Goal: Obtain resource: Obtain resource

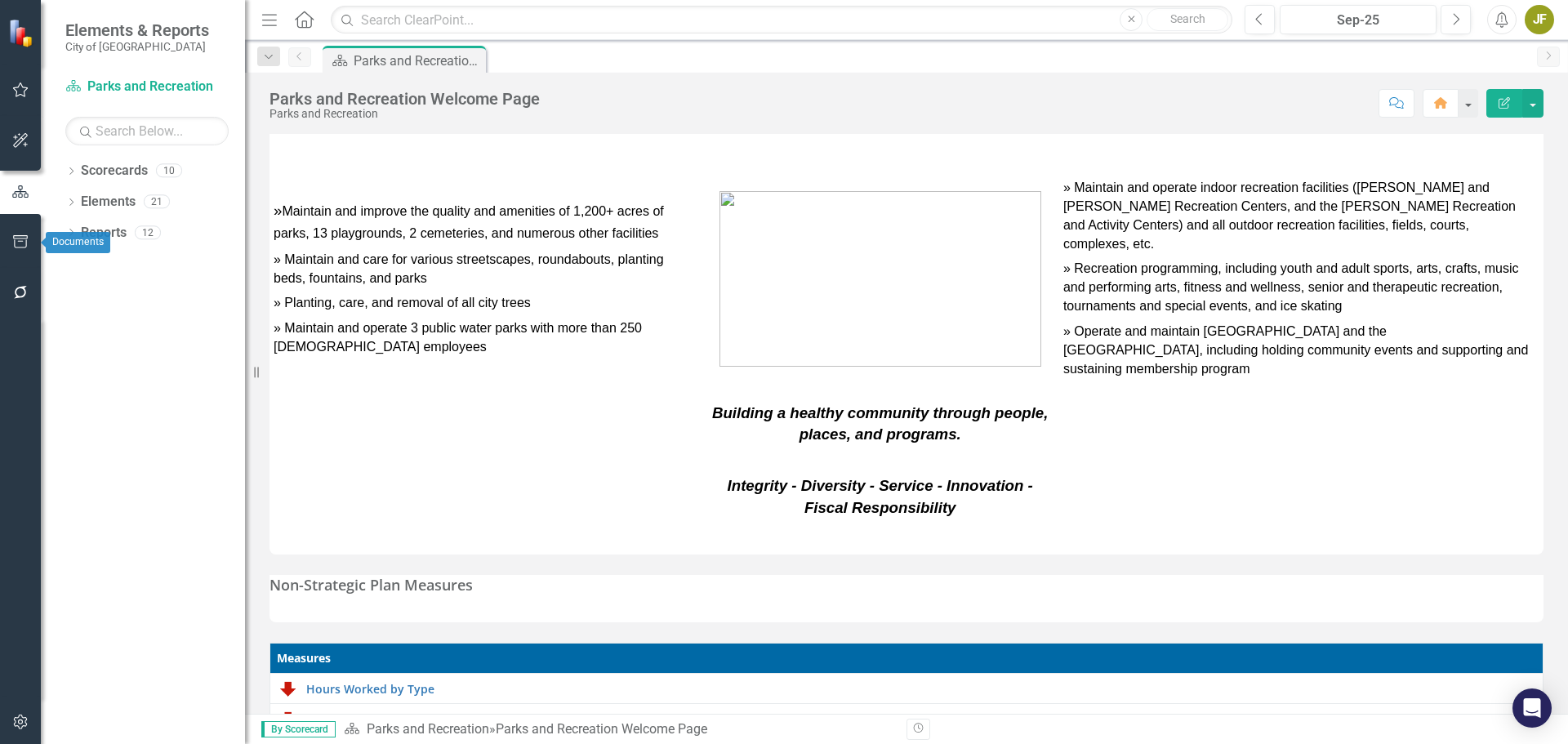
click at [17, 235] on icon "button" at bounding box center [21, 242] width 17 height 13
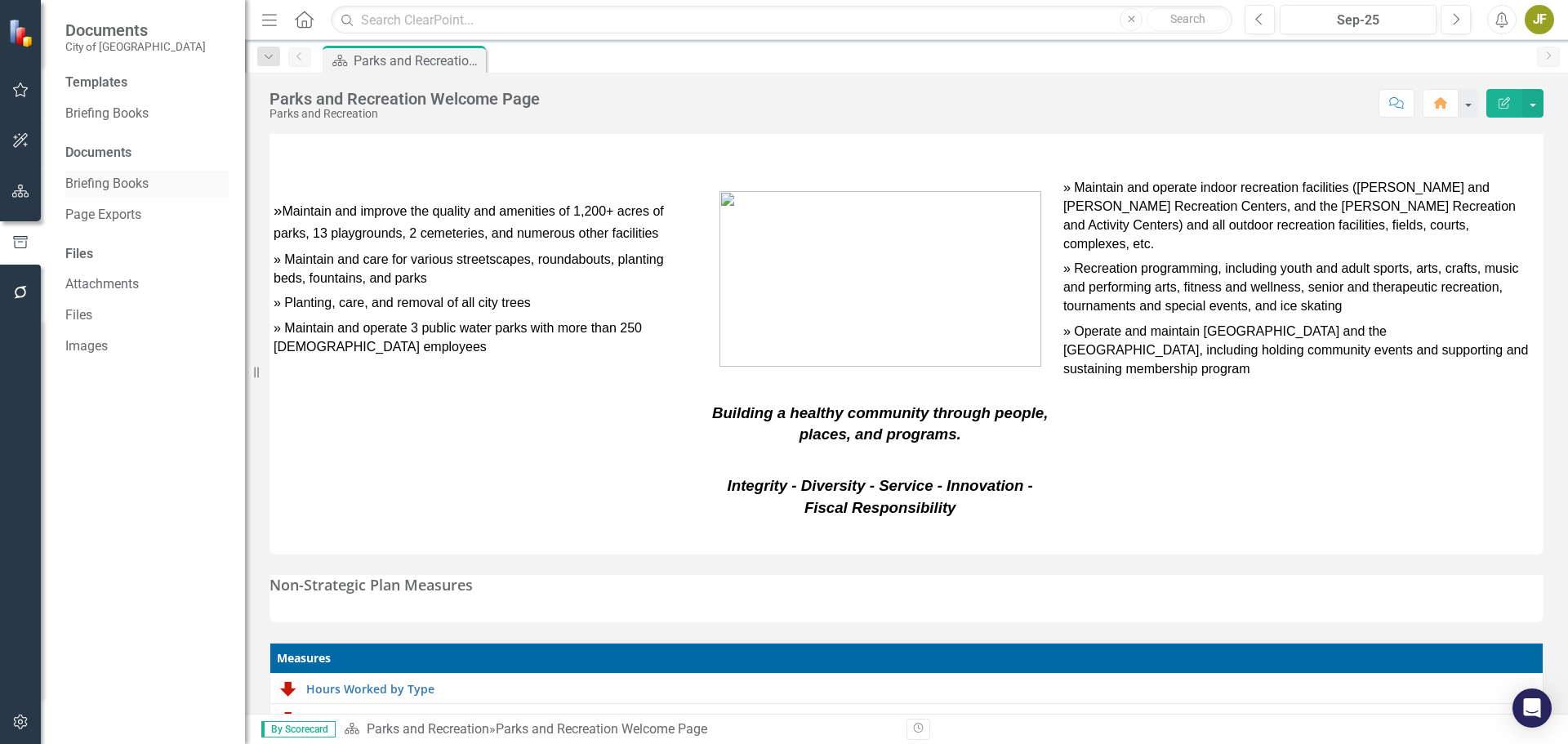
click at [112, 185] on link "Briefing Books" at bounding box center [147, 184] width 163 height 19
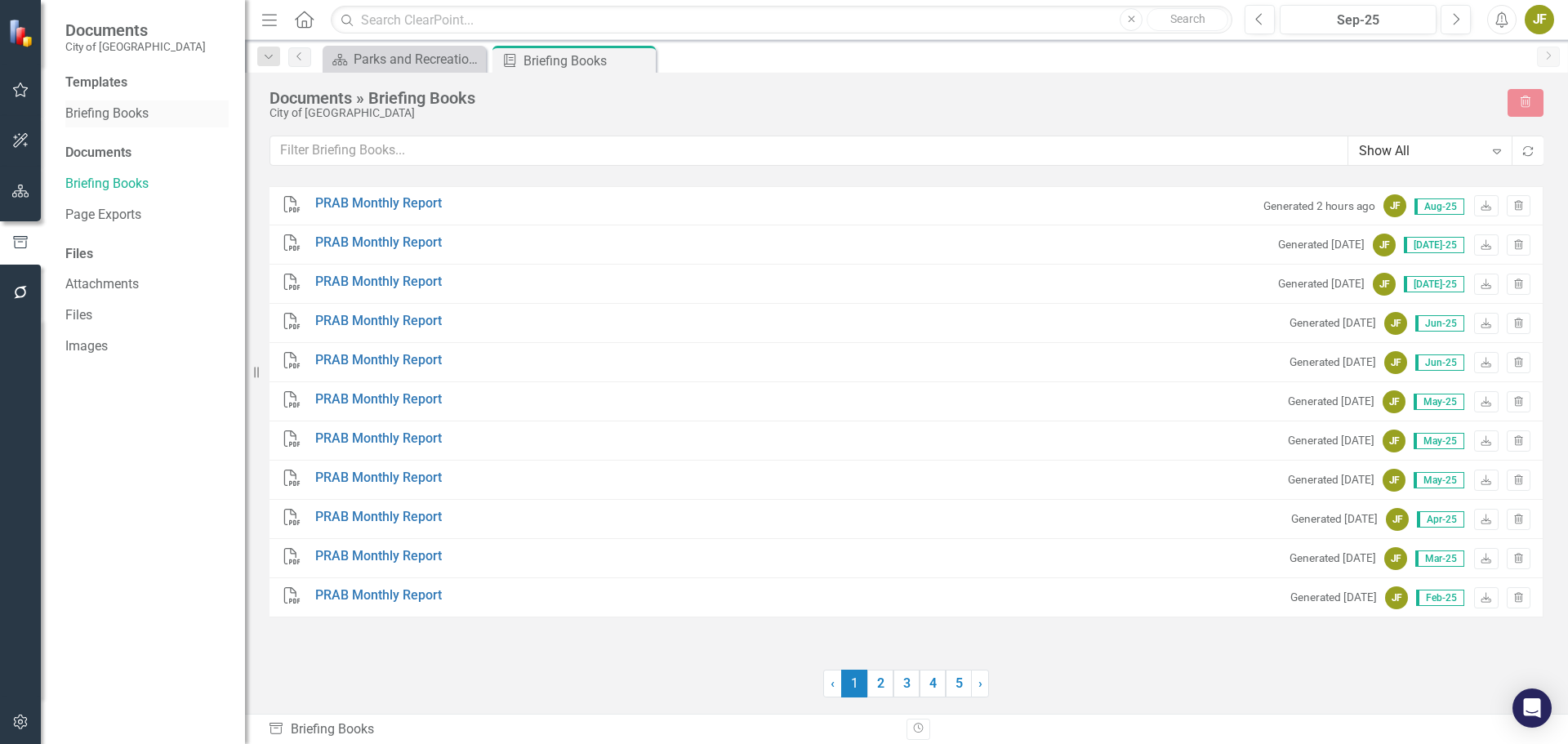
click at [132, 118] on link "Briefing Books" at bounding box center [147, 114] width 163 height 19
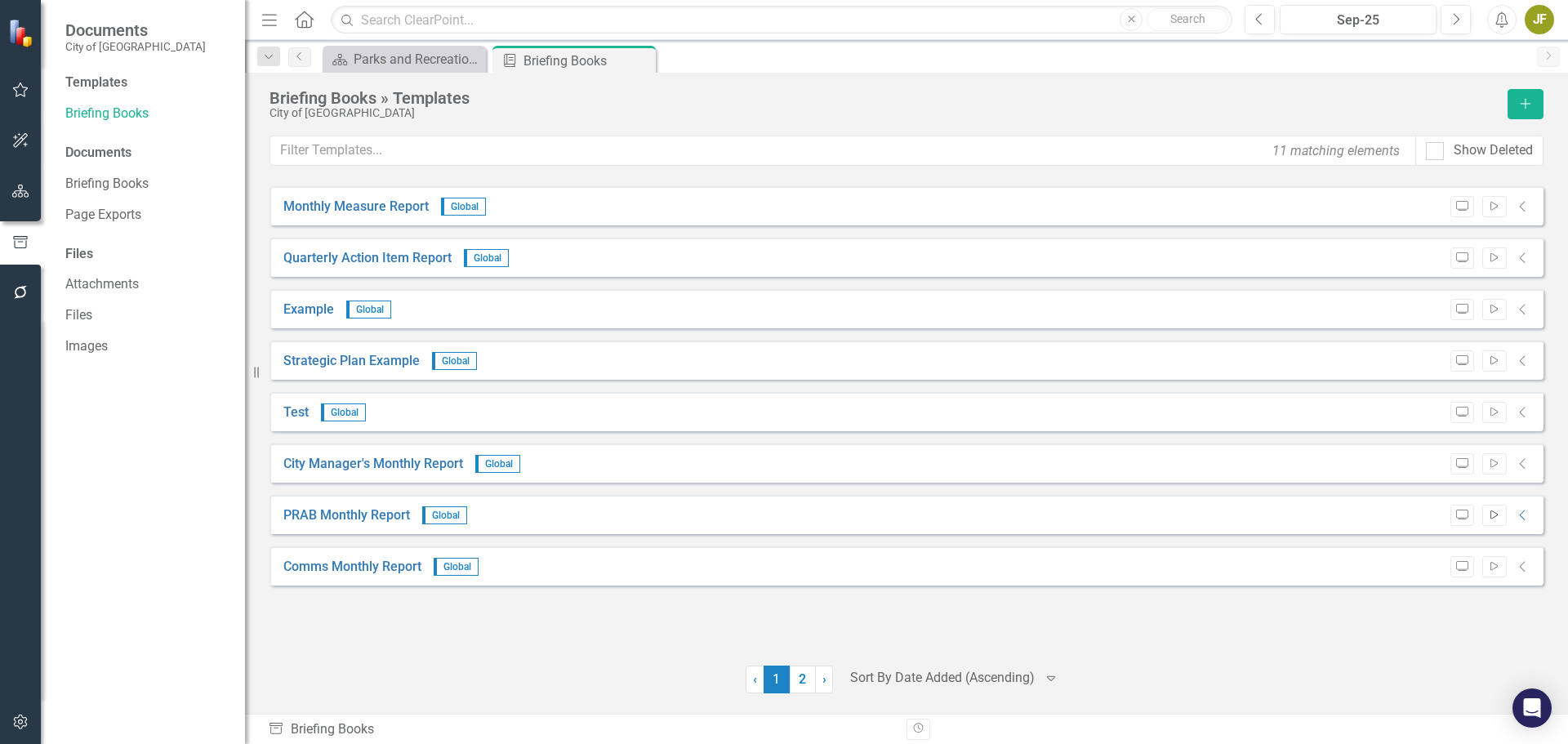
click at [1501, 516] on button "Start" at bounding box center [1494, 515] width 23 height 21
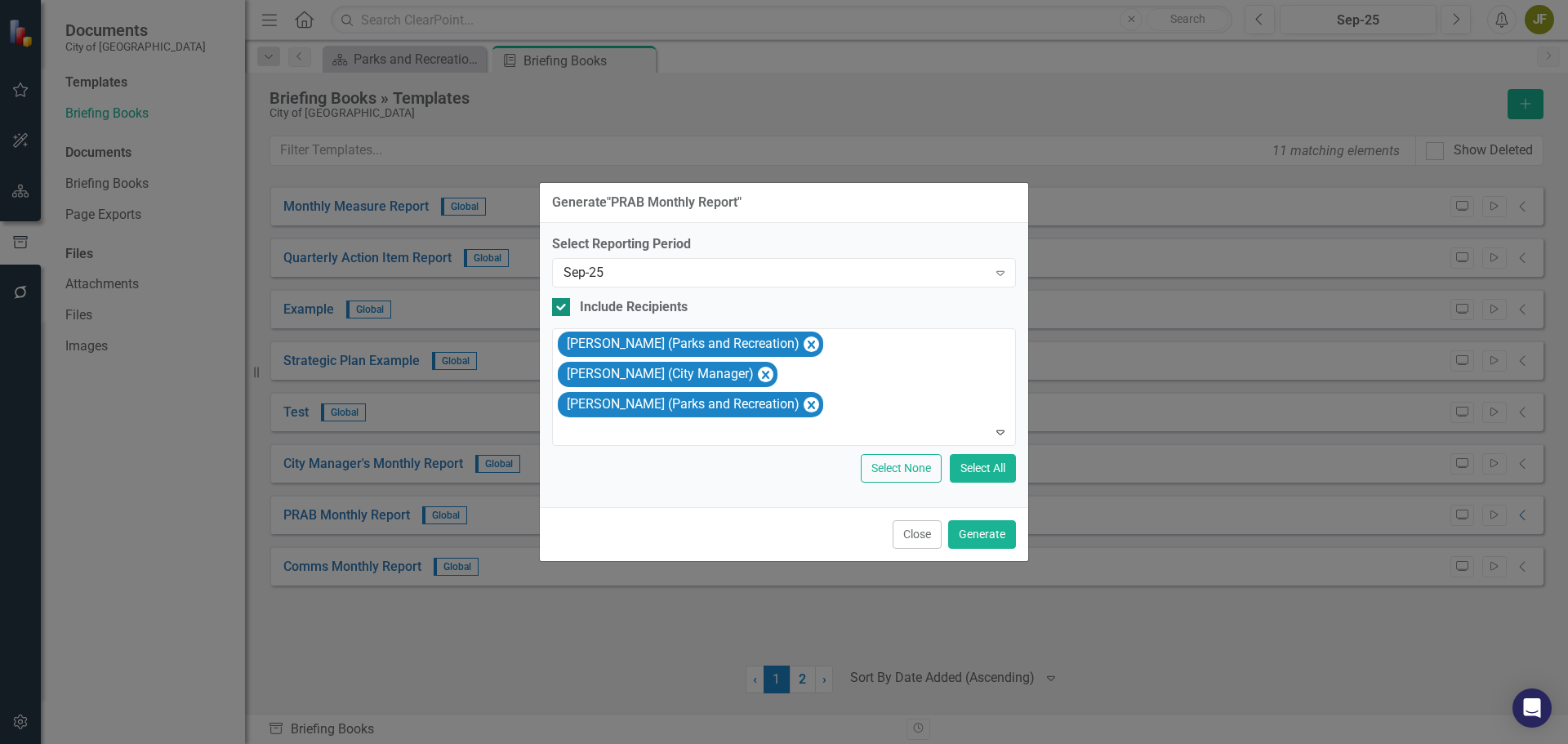
click at [556, 303] on input "Include Recipients" at bounding box center [557, 303] width 11 height 11
checkbox input "false"
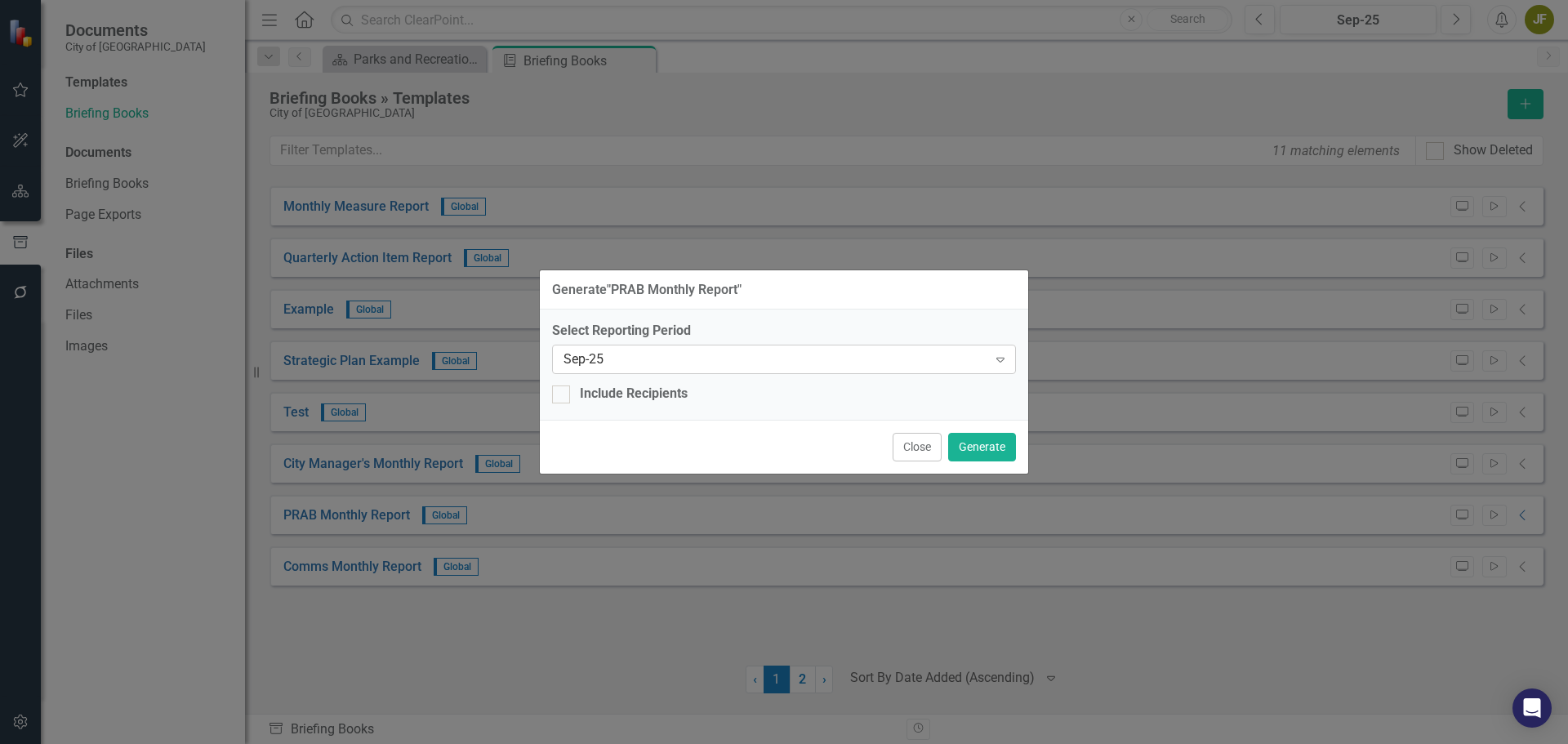
click at [640, 349] on div "Sep-25 Expand" at bounding box center [784, 359] width 464 height 29
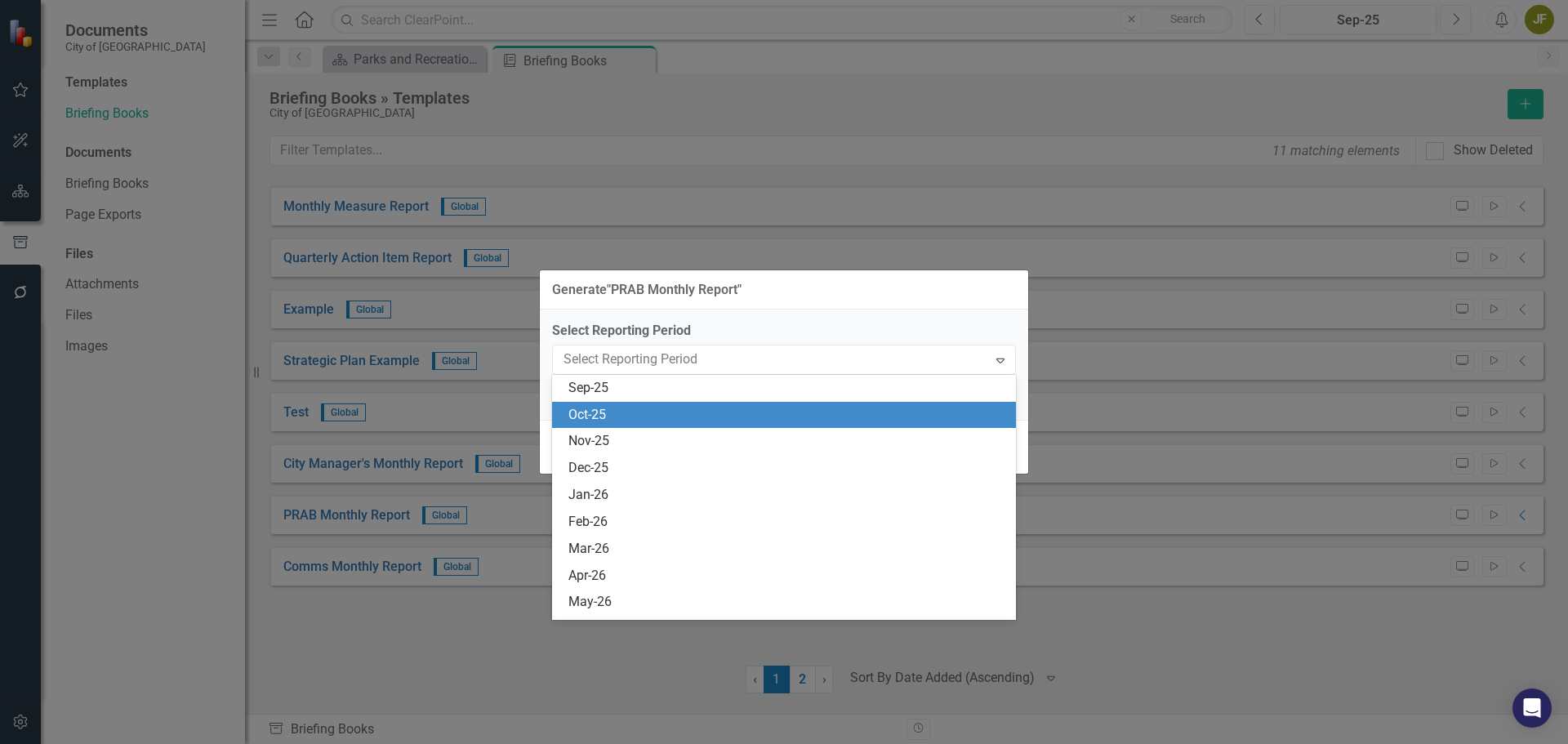
scroll to position [2709, 0]
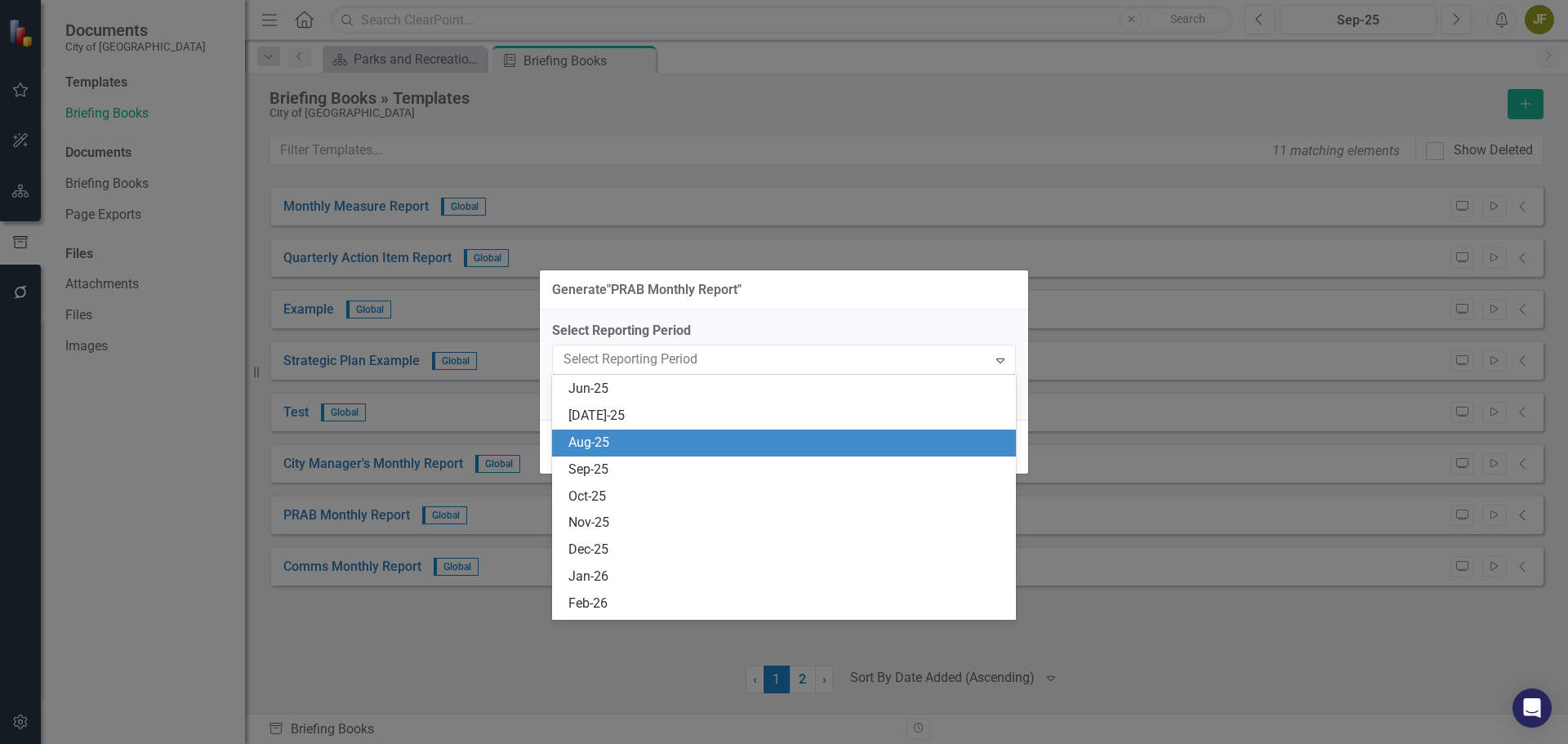
click at [662, 434] on div "Aug-25" at bounding box center [788, 443] width 438 height 19
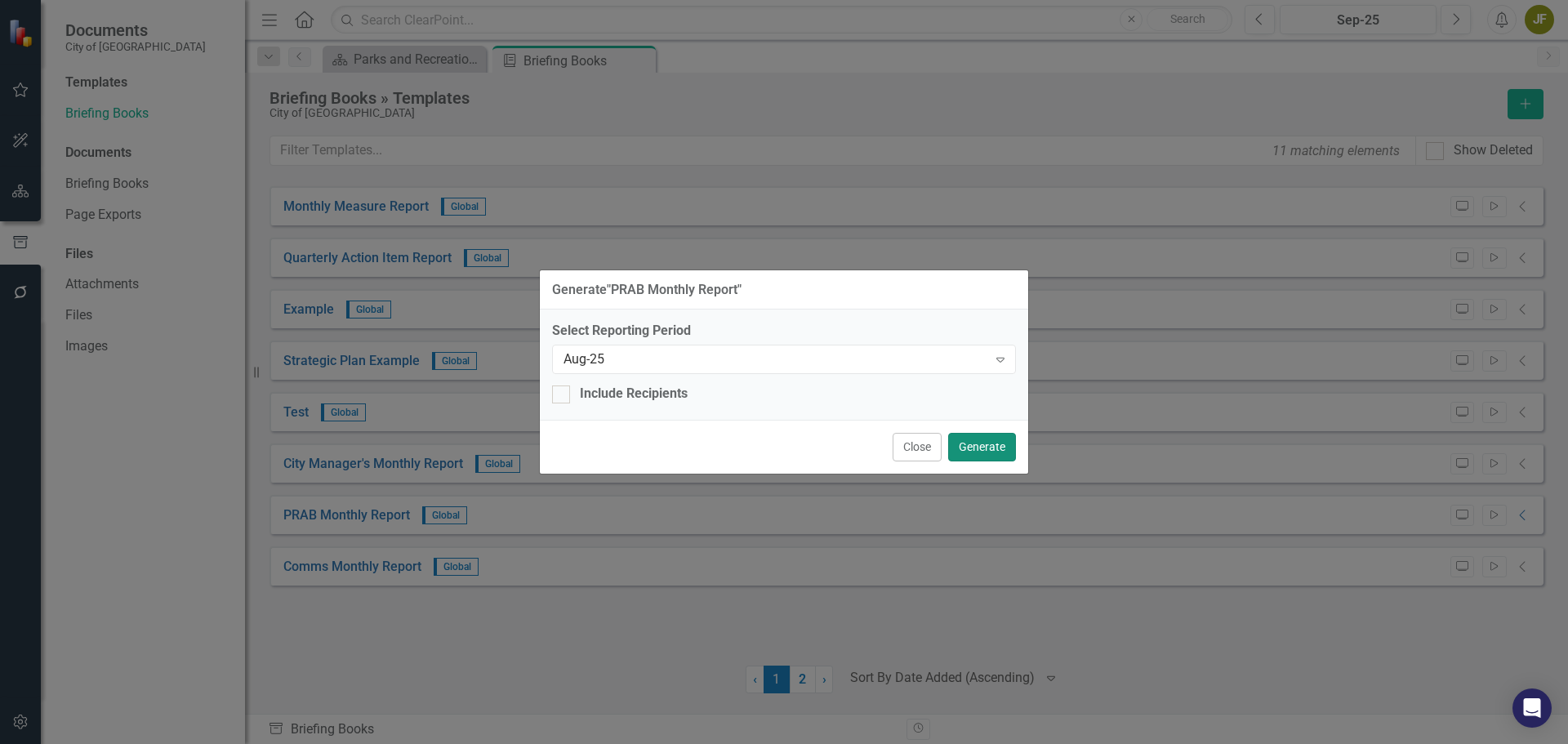
click at [995, 444] on button "Generate" at bounding box center [982, 447] width 67 height 28
